Goal: Complete application form

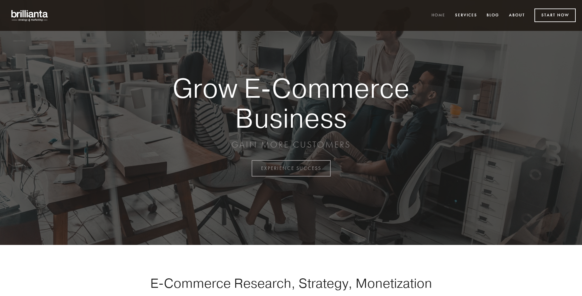
scroll to position [1651, 0]
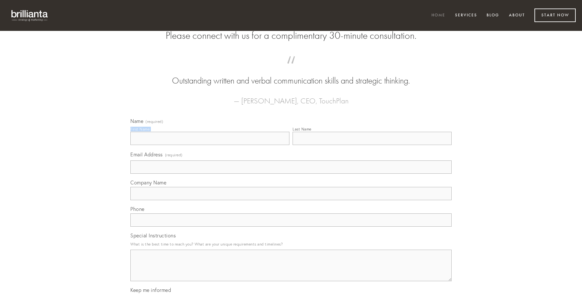
type input "[PERSON_NAME]"
click at [372, 145] on input "Last Name" at bounding box center [372, 138] width 159 height 13
type input "[PERSON_NAME]"
click at [291, 174] on input "Email Address (required)" at bounding box center [290, 166] width 321 height 13
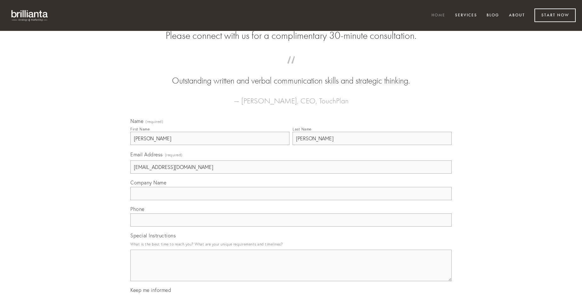
type input "[EMAIL_ADDRESS][DOMAIN_NAME]"
click at [291, 200] on input "Company Name" at bounding box center [290, 193] width 321 height 13
type input "laudantium"
click at [291, 226] on input "text" at bounding box center [290, 219] width 321 height 13
click at [291, 271] on textarea "Special Instructions" at bounding box center [290, 264] width 321 height 31
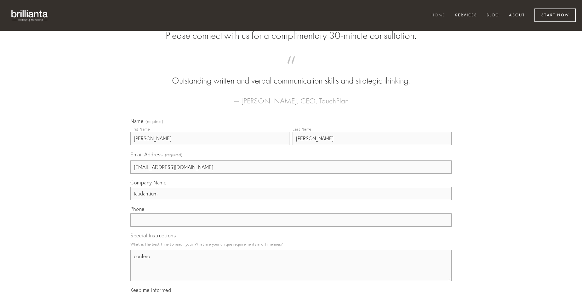
type textarea "confero"
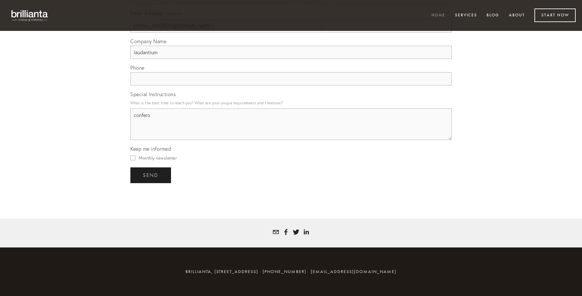
click at [151, 175] on span "send" at bounding box center [150, 175] width 15 height 6
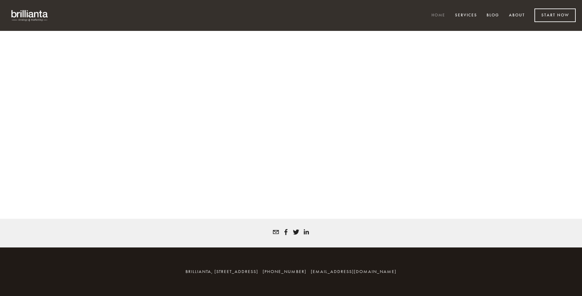
scroll to position [1642, 0]
